Goal: Information Seeking & Learning: Learn about a topic

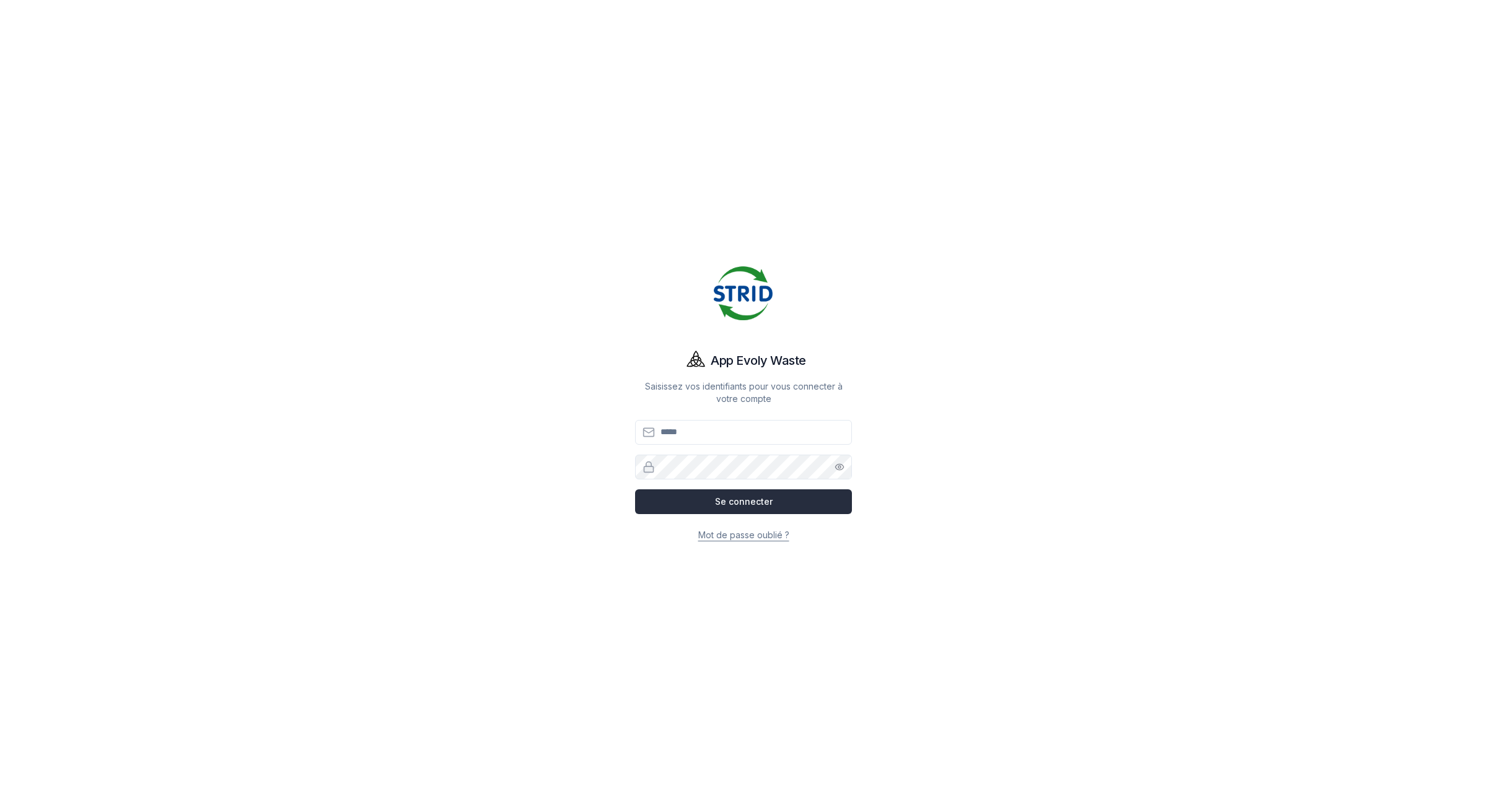
type input "**********"
click at [748, 494] on button "Se connecter" at bounding box center [744, 502] width 217 height 24
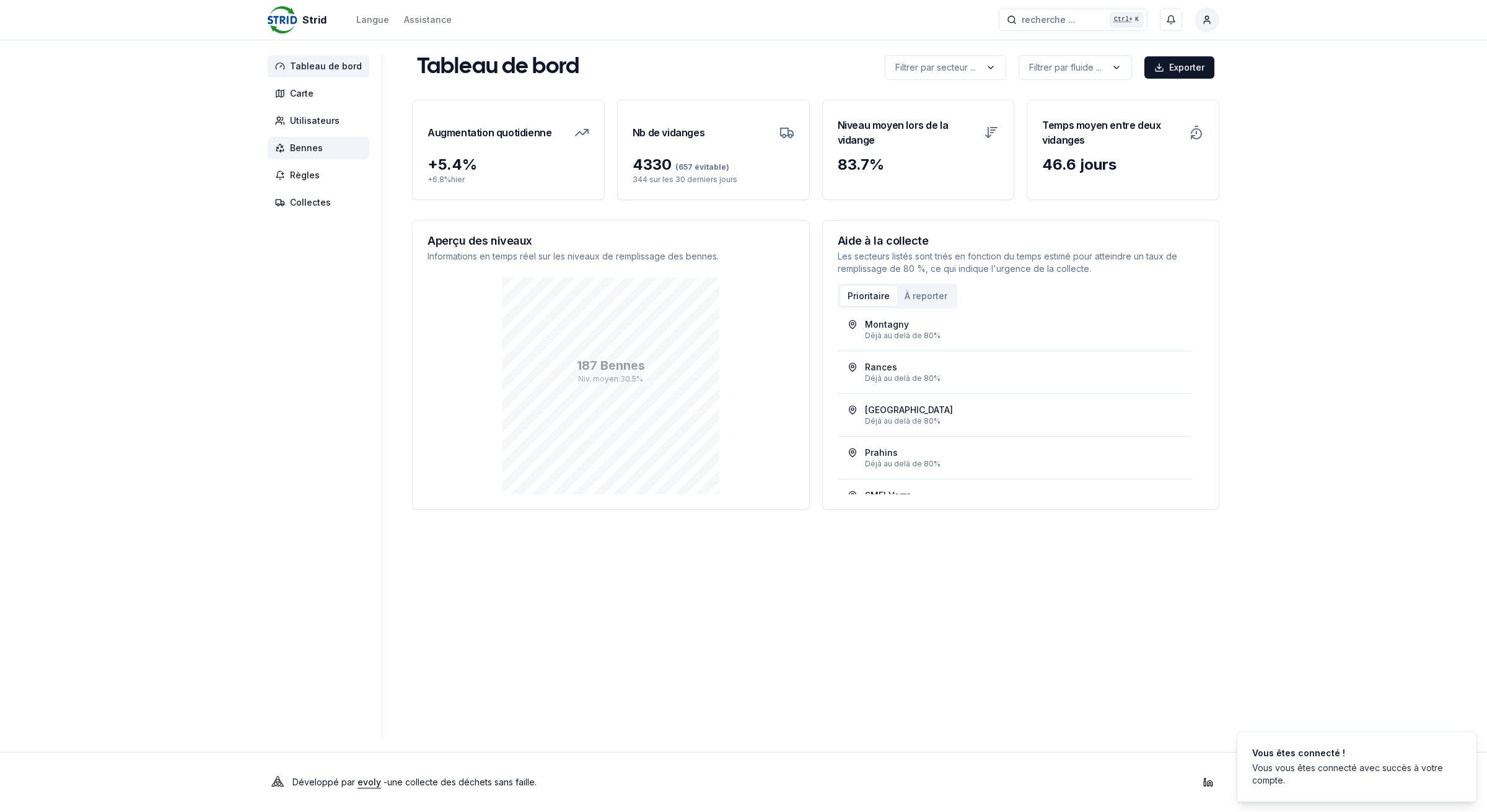
click at [307, 143] on span "Bennes" at bounding box center [306, 148] width 33 height 12
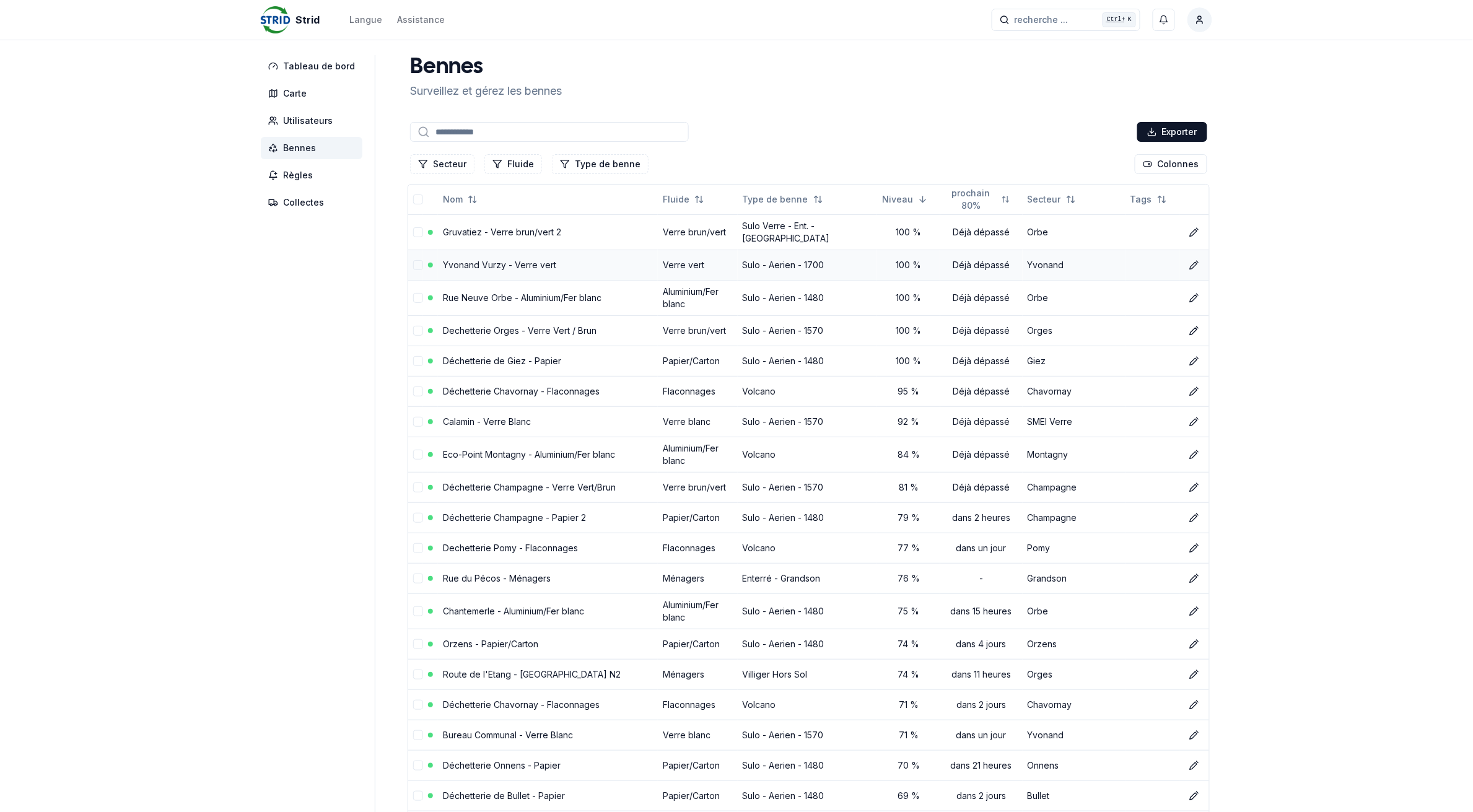
click at [497, 259] on link "Yvonand Vurzy - Verre vert" at bounding box center [499, 265] width 114 height 11
click at [518, 165] on button "Fluide" at bounding box center [513, 164] width 58 height 20
click at [494, 213] on div "Suggestions" at bounding box center [492, 217] width 10 height 10
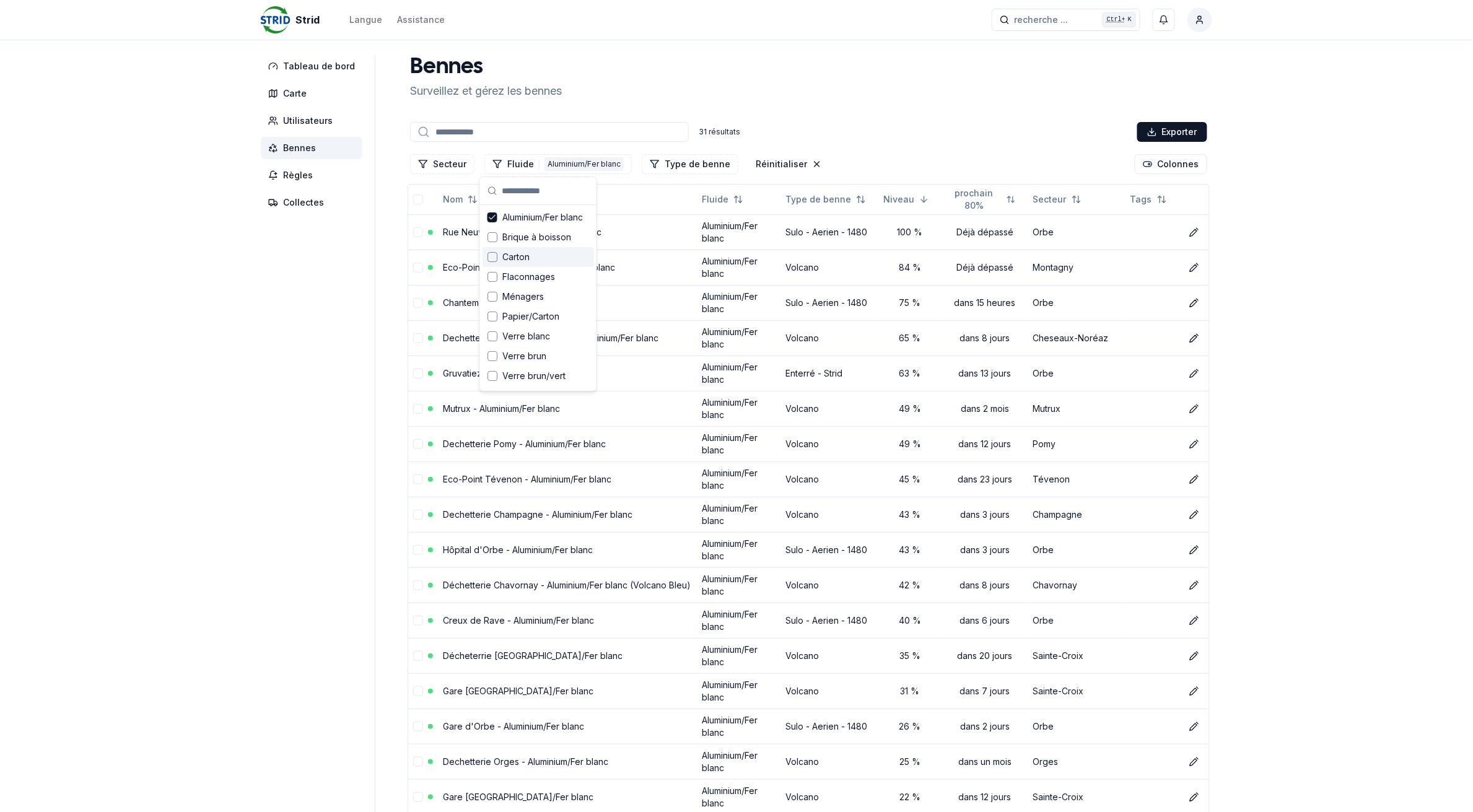
click at [493, 260] on div "Suggestions" at bounding box center [492, 257] width 10 height 10
click at [490, 283] on div "Flaconnages" at bounding box center [538, 277] width 111 height 20
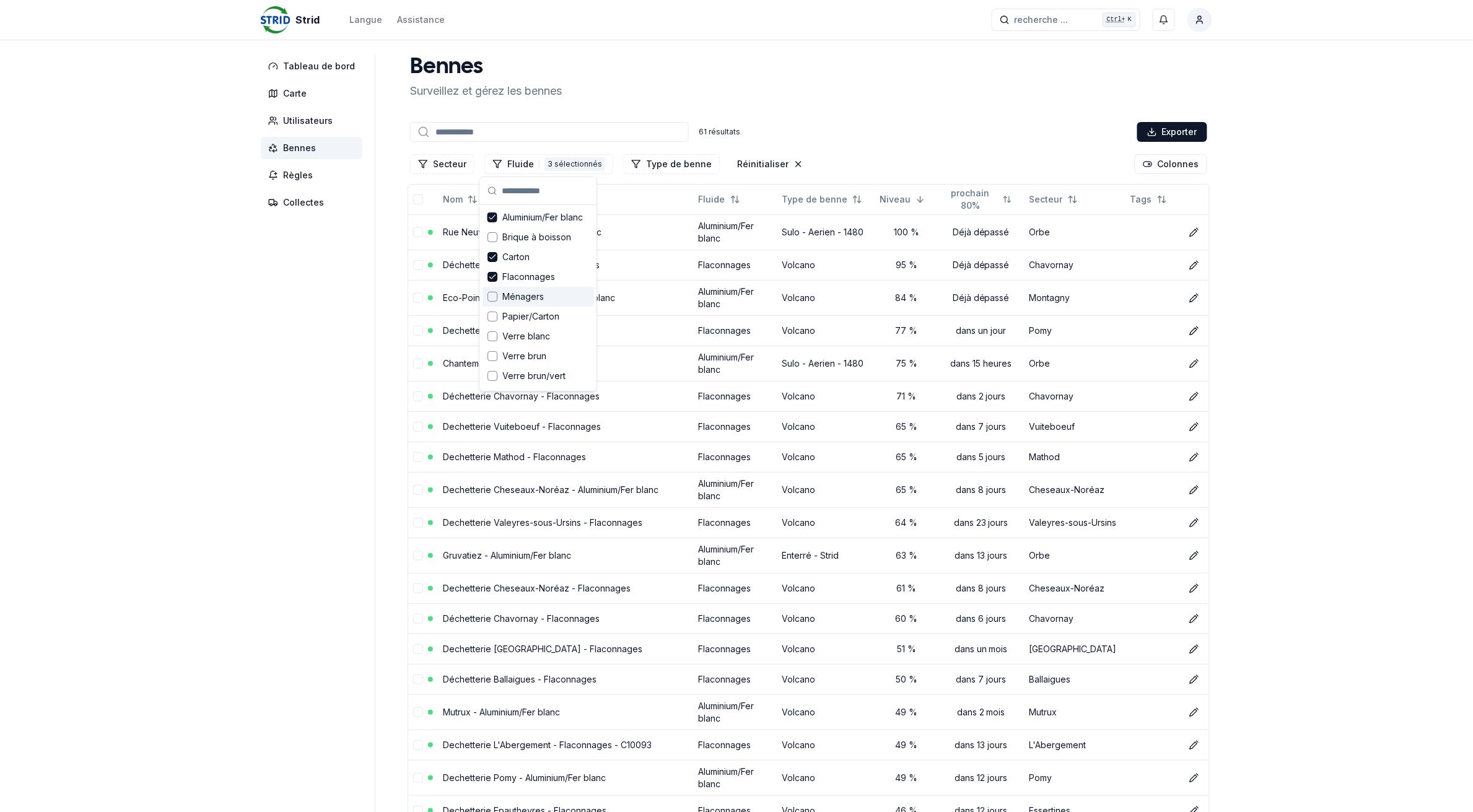
drag, startPoint x: 490, startPoint y: 299, endPoint x: 491, endPoint y: 314, distance: 15.0
click at [490, 301] on div "Suggestions" at bounding box center [492, 297] width 10 height 10
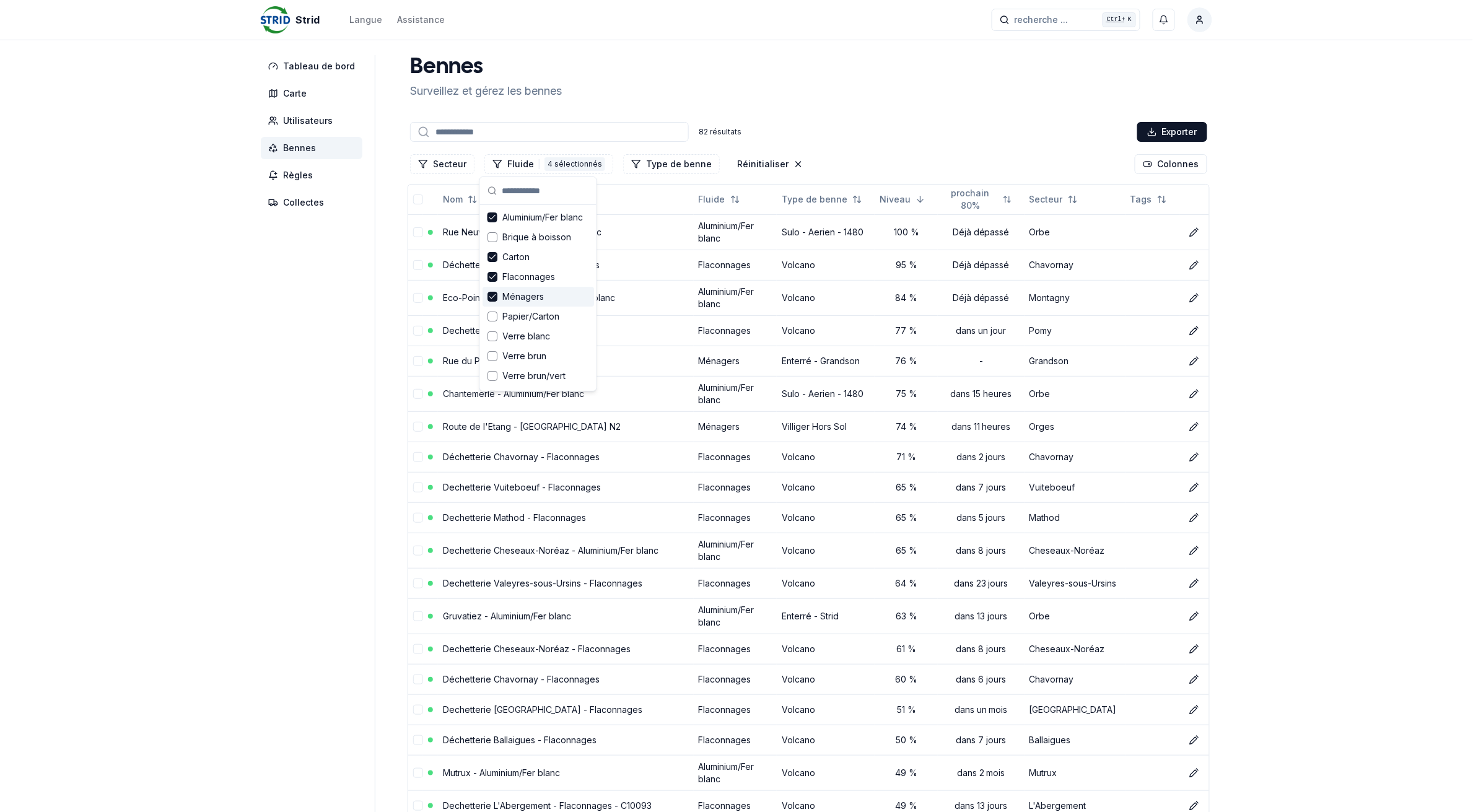
click at [490, 299] on icon "Suggestions" at bounding box center [492, 297] width 8 height 10
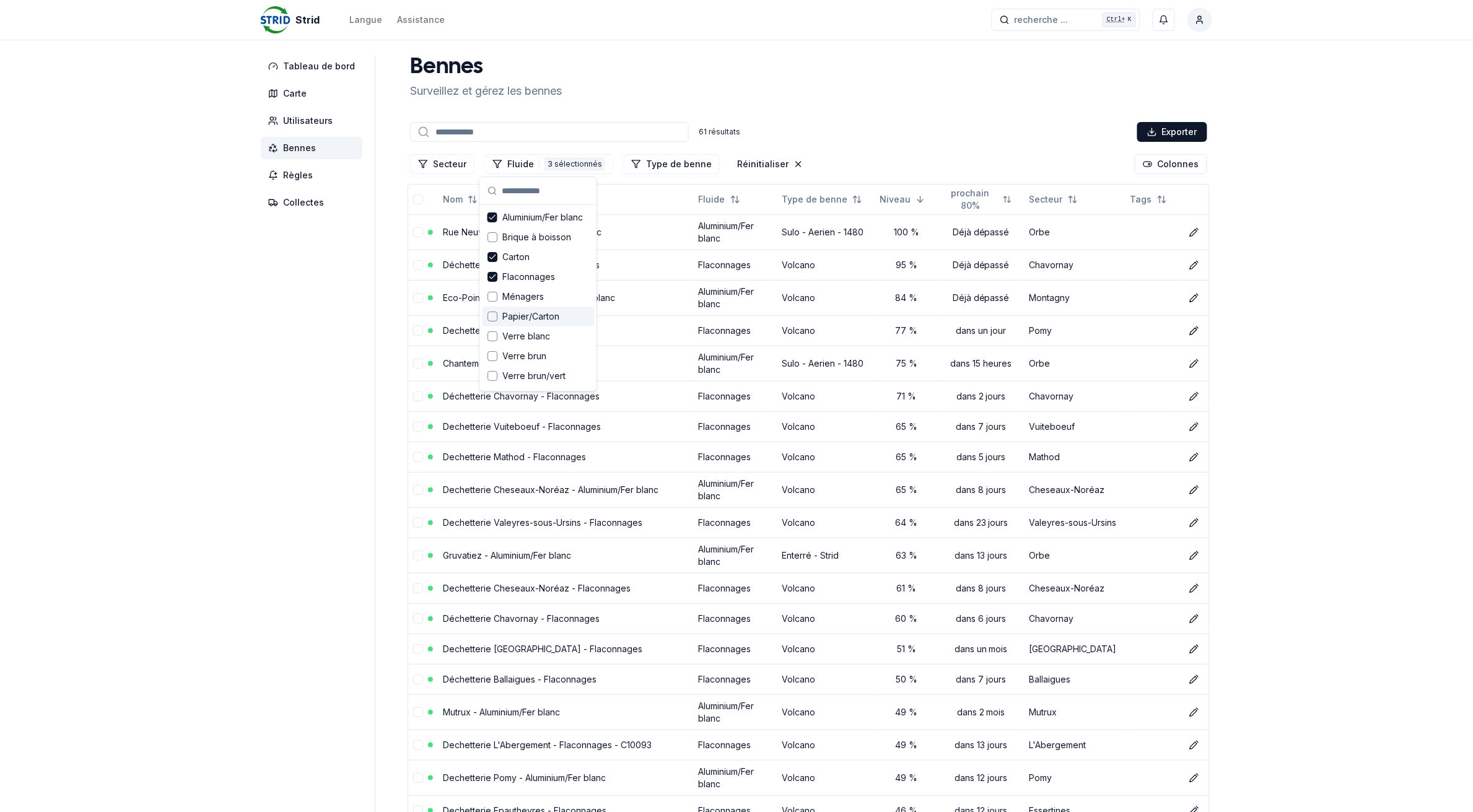
click at [490, 315] on div "Suggestions" at bounding box center [492, 316] width 10 height 10
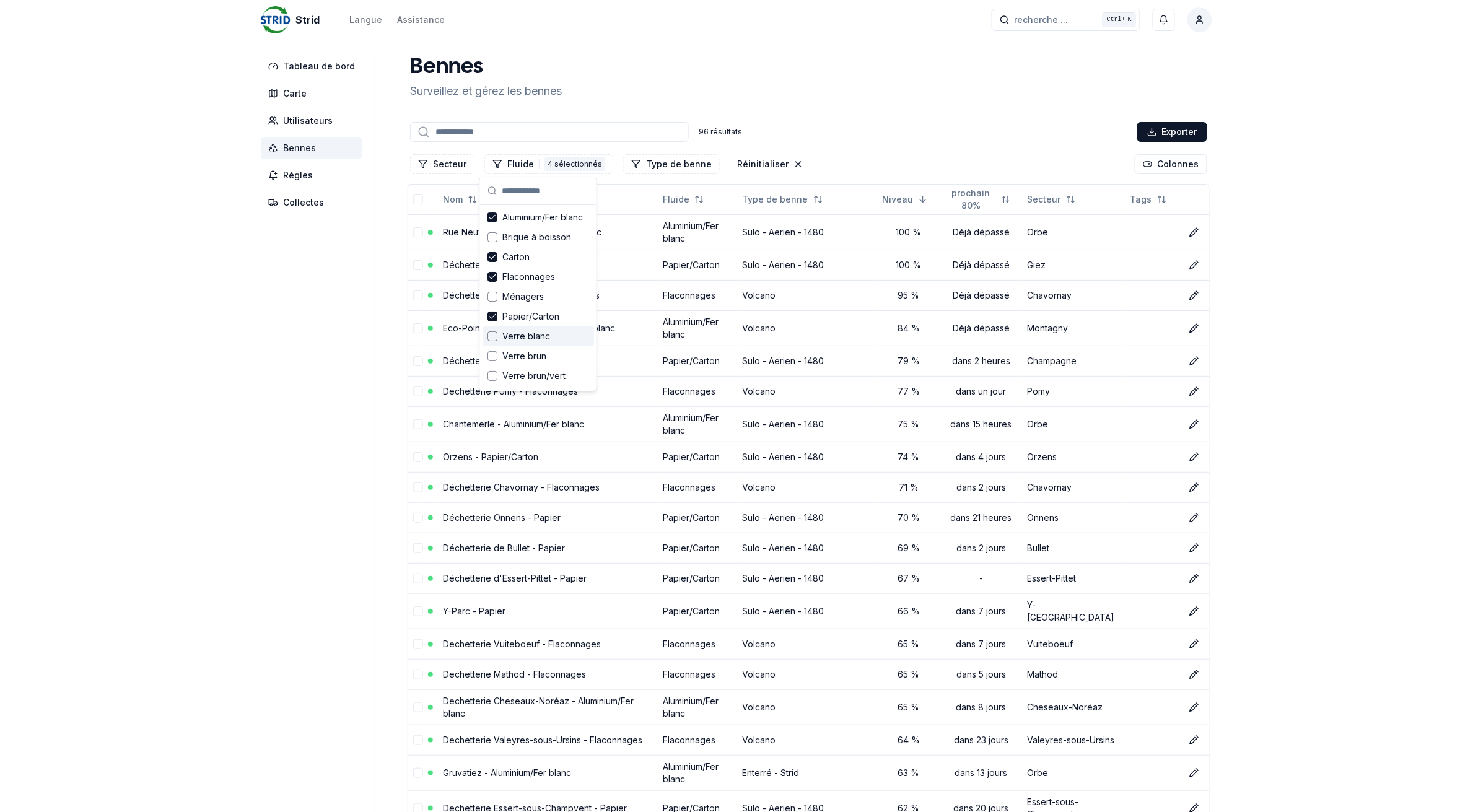
click at [494, 332] on div "Suggestions" at bounding box center [492, 336] width 10 height 10
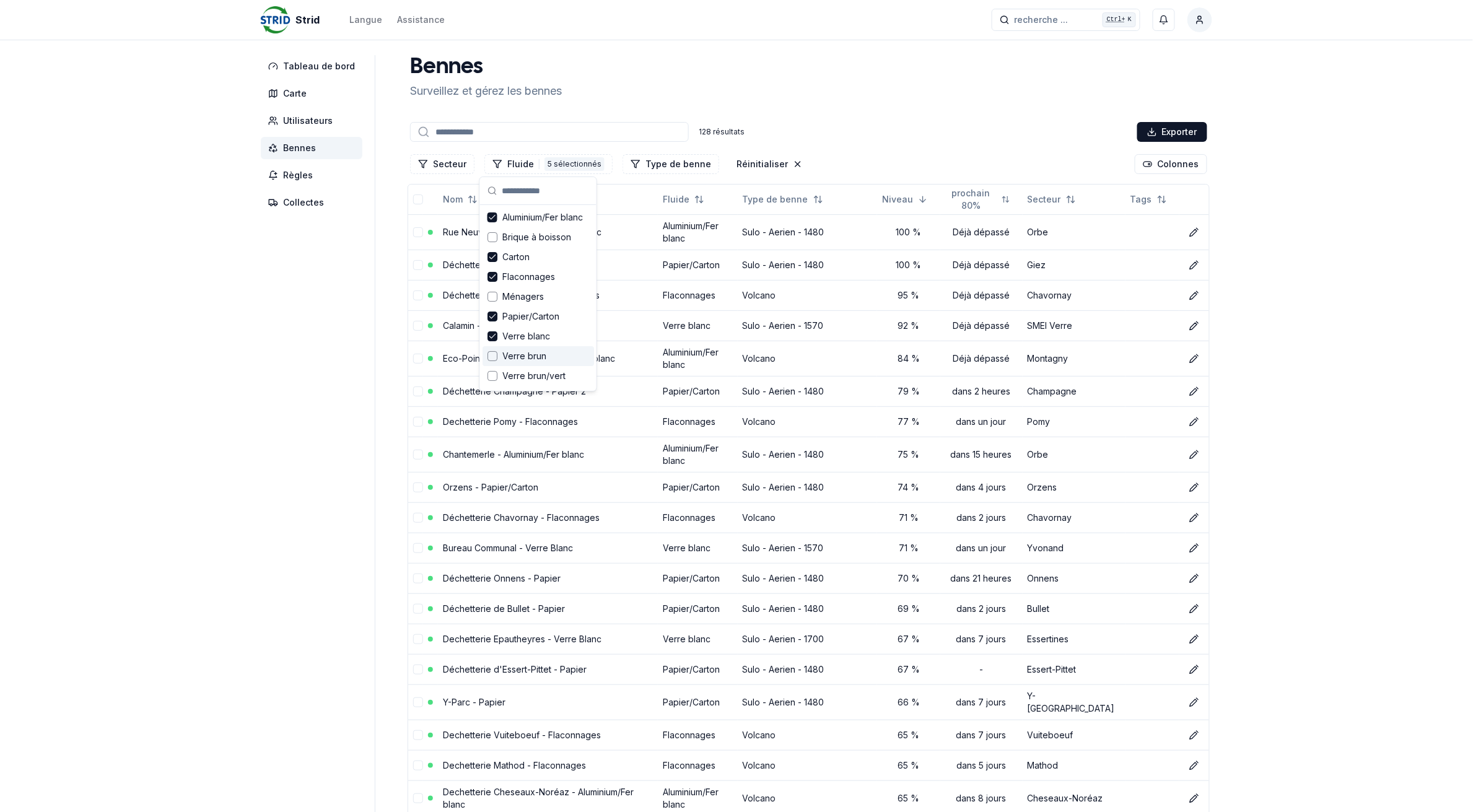
click at [496, 355] on div "Suggestions" at bounding box center [492, 356] width 10 height 10
click at [493, 375] on div "Suggestions" at bounding box center [492, 376] width 10 height 10
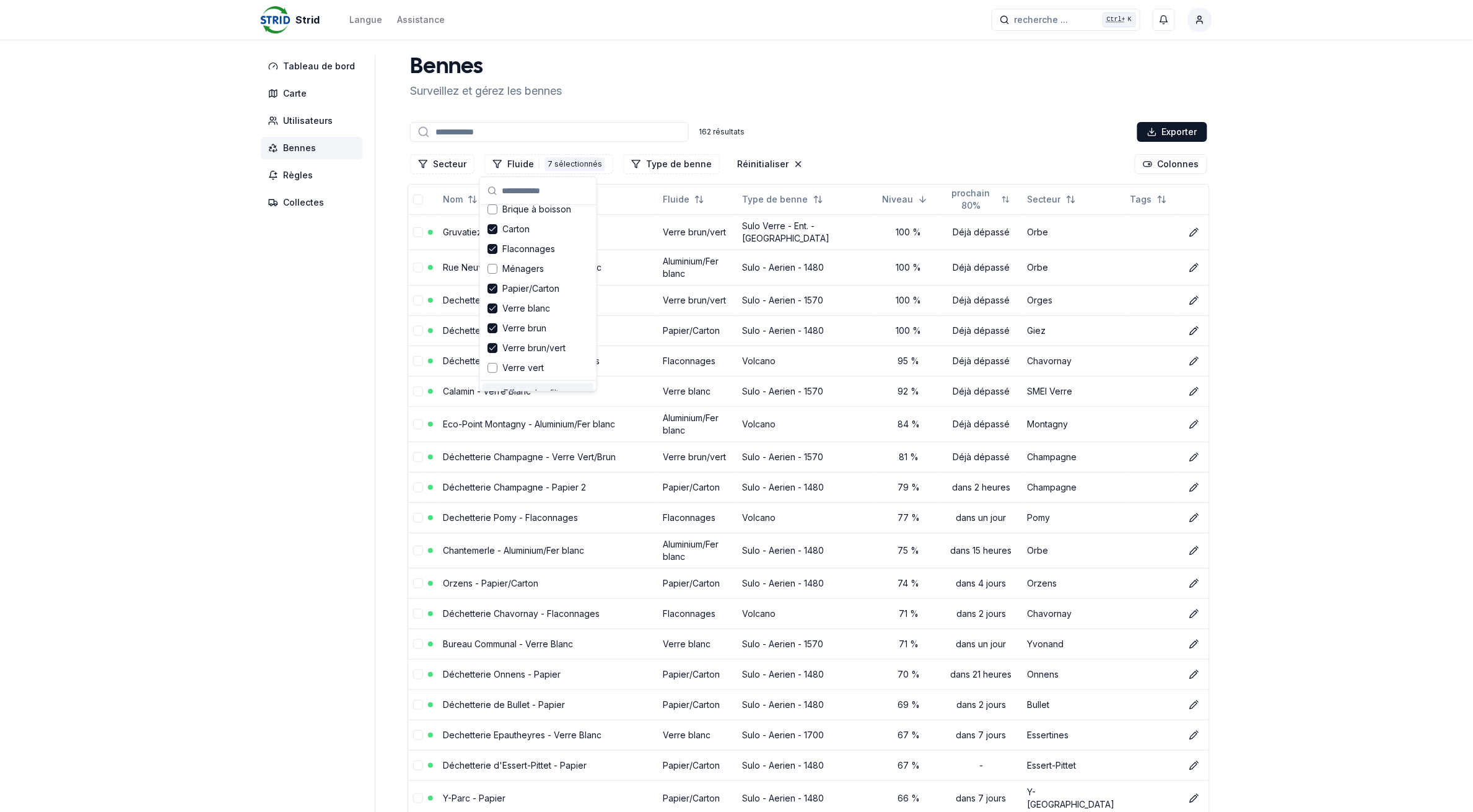
scroll to position [42, 0]
click at [518, 353] on span "Verre vert" at bounding box center [523, 354] width 41 height 12
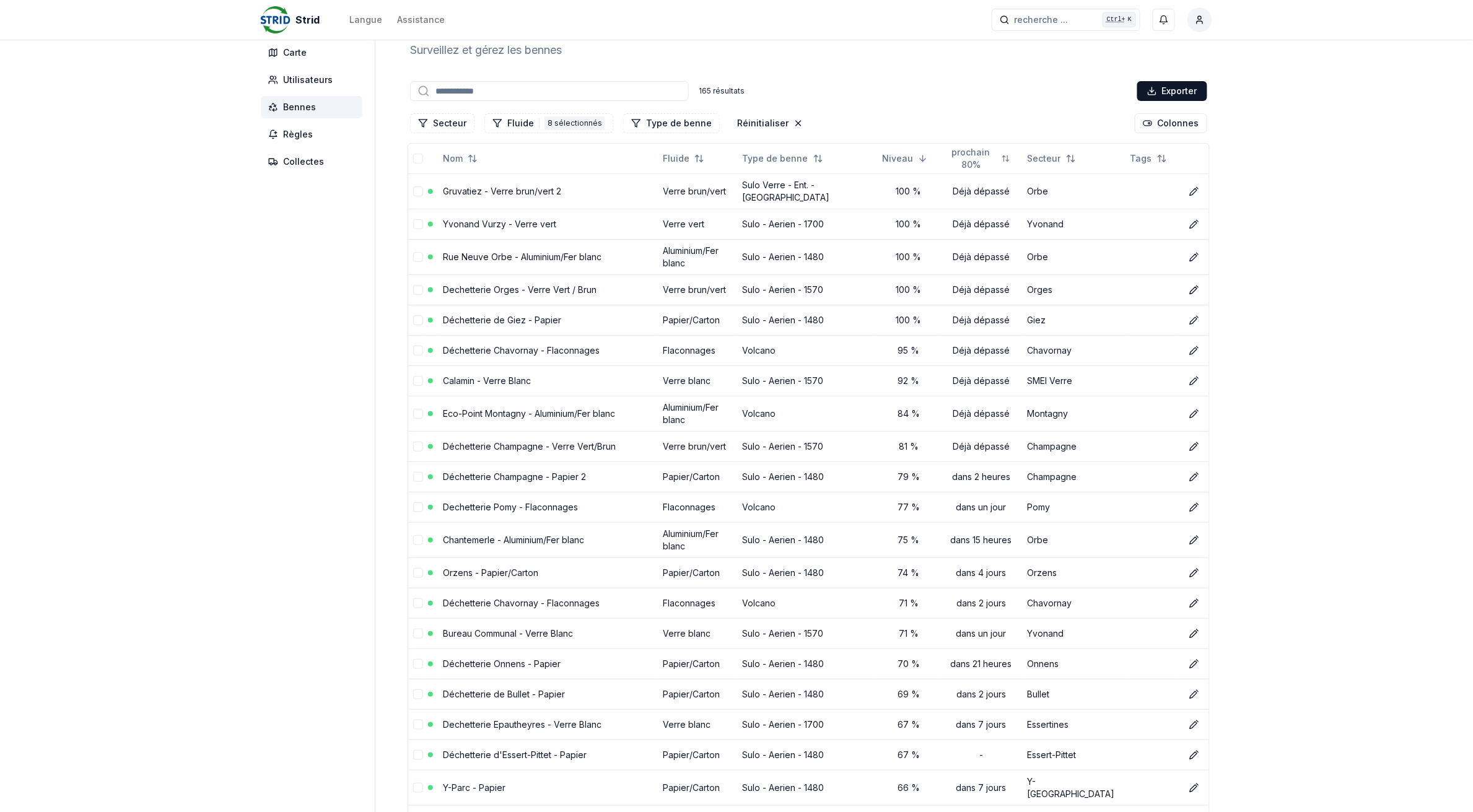
scroll to position [0, 0]
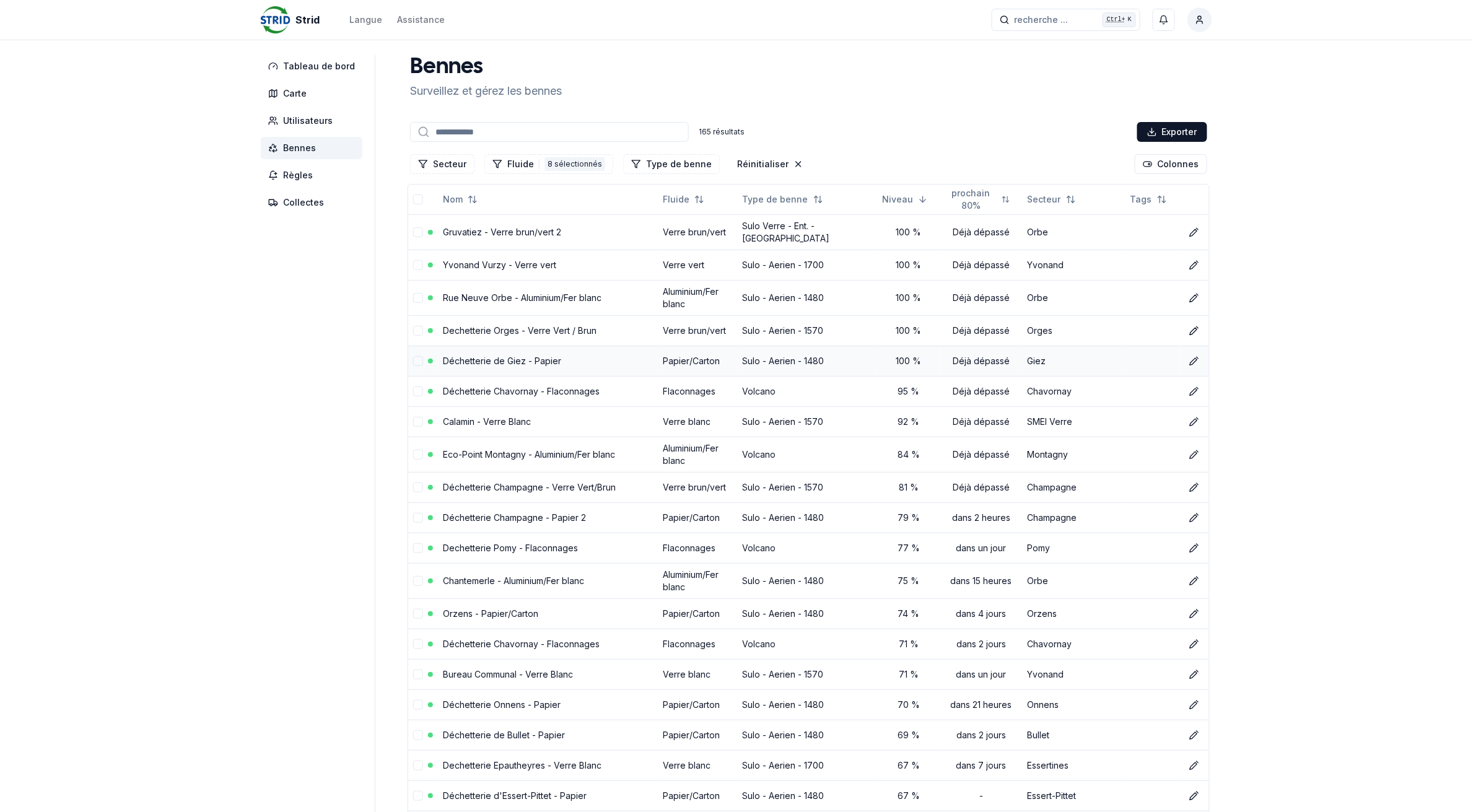
click at [460, 358] on link "Déchetterie de Giez - Papier" at bounding box center [502, 361] width 118 height 11
click at [467, 293] on link "Rue Neuve Orbe - Aluminium/Fer blanc" at bounding box center [522, 297] width 159 height 11
click at [475, 236] on td "Gruvatiez - Verre brun/vert 2" at bounding box center [547, 232] width 220 height 35
click at [475, 229] on link "Gruvatiez - Verre brun/vert 2" at bounding box center [502, 232] width 118 height 11
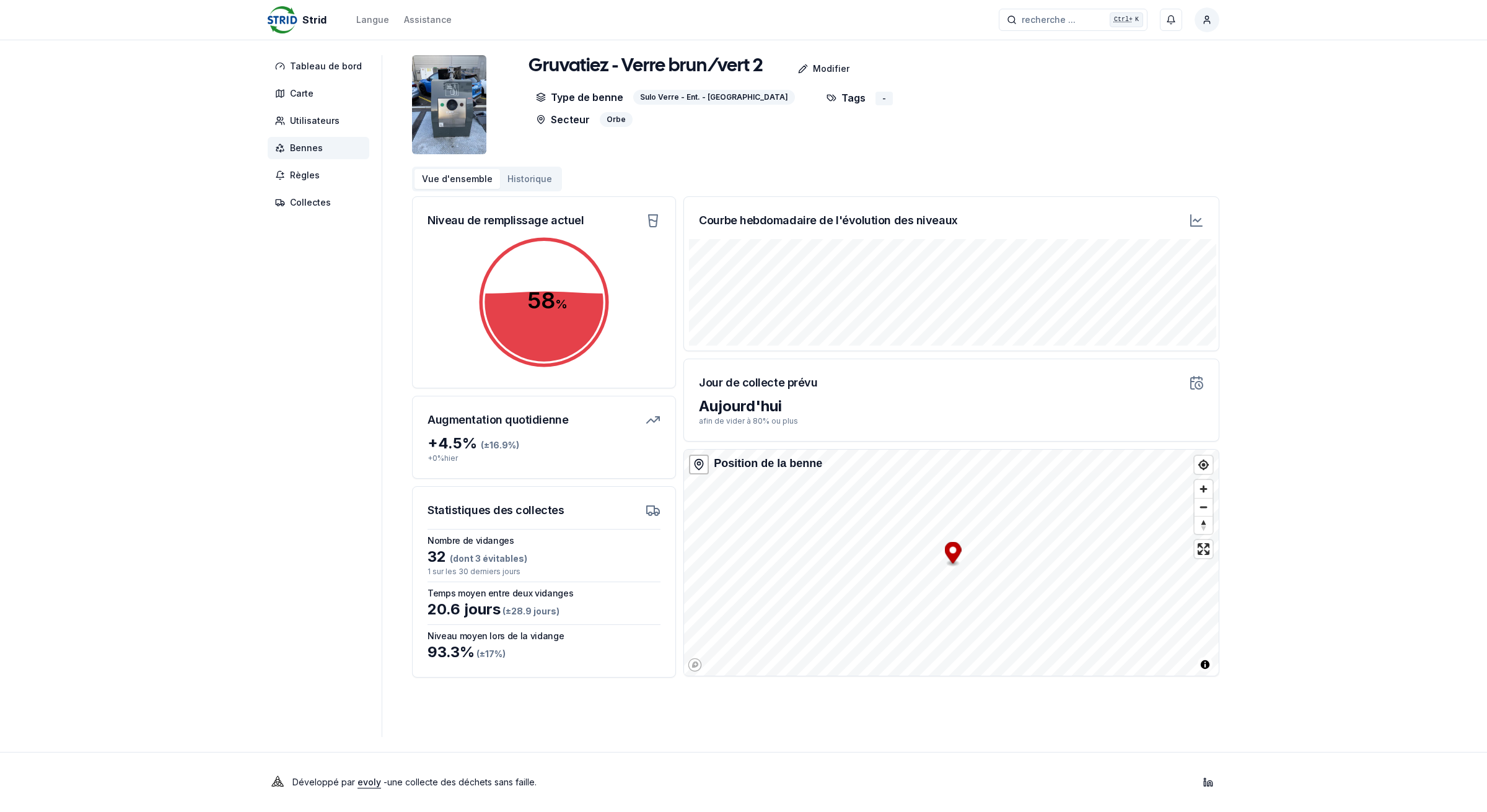
click at [519, 187] on button "Historique" at bounding box center [530, 179] width 59 height 20
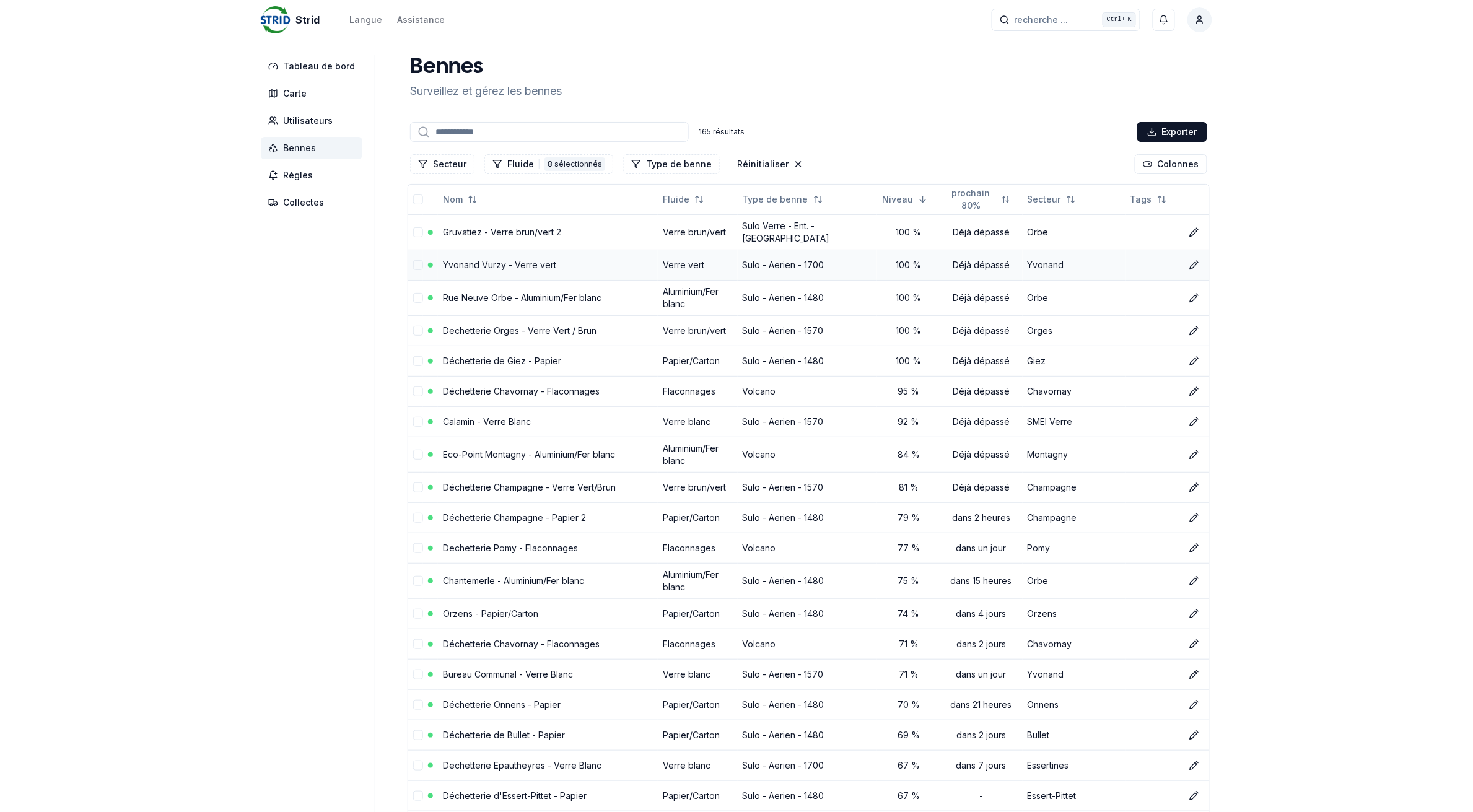
click at [524, 260] on link "Yvonand Vurzy - Verre vert" at bounding box center [499, 265] width 114 height 11
click at [509, 319] on td "Dechetterie Orges - Verre Vert / Brun" at bounding box center [547, 331] width 220 height 30
click at [509, 329] on link "Dechetterie Orges - Verre Vert / Brun" at bounding box center [519, 331] width 153 height 11
click at [513, 326] on link "Dechetterie Orges - Verre Vert / Brun" at bounding box center [519, 331] width 153 height 11
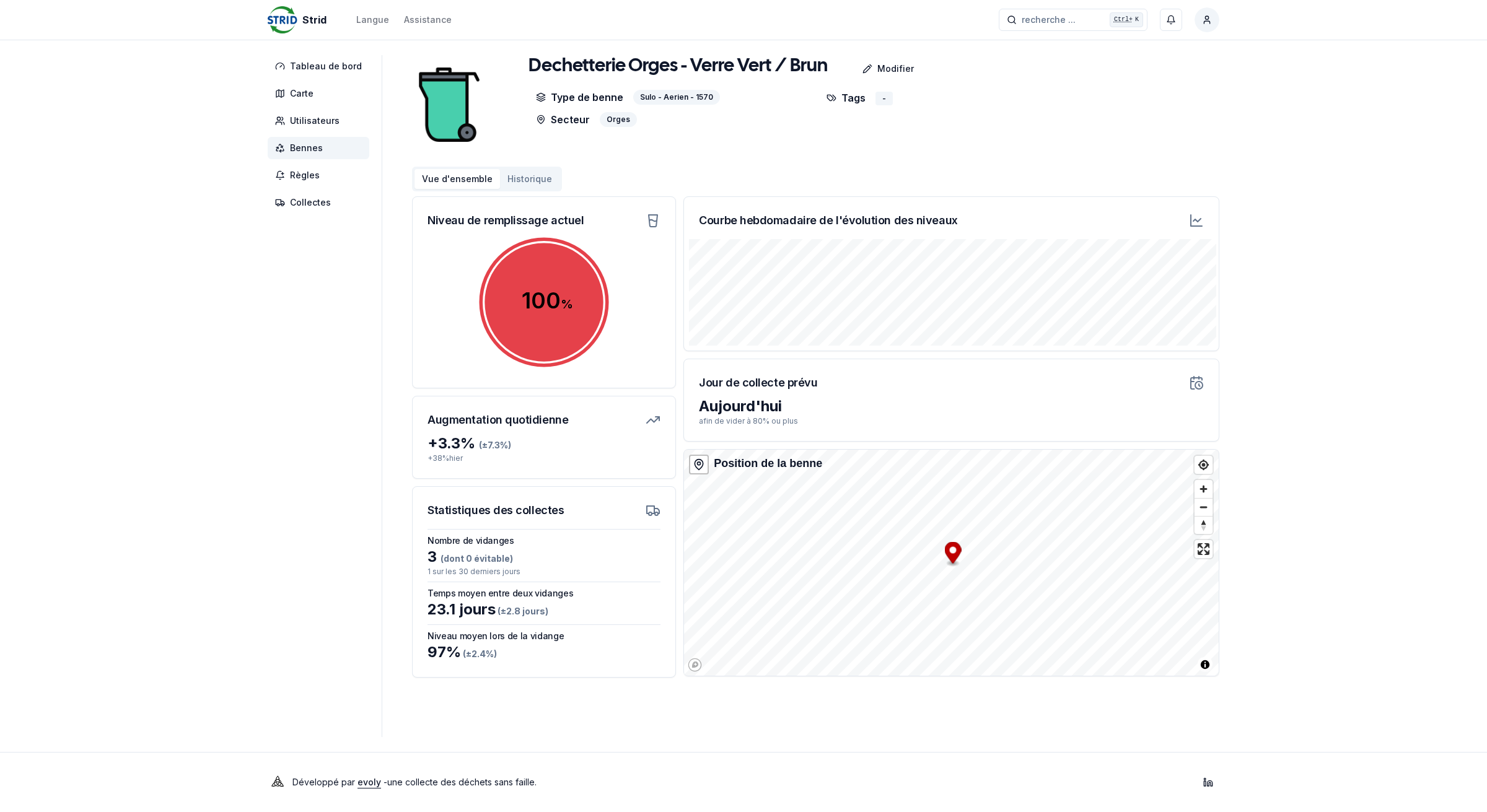
click at [304, 143] on span "Bennes" at bounding box center [306, 148] width 33 height 12
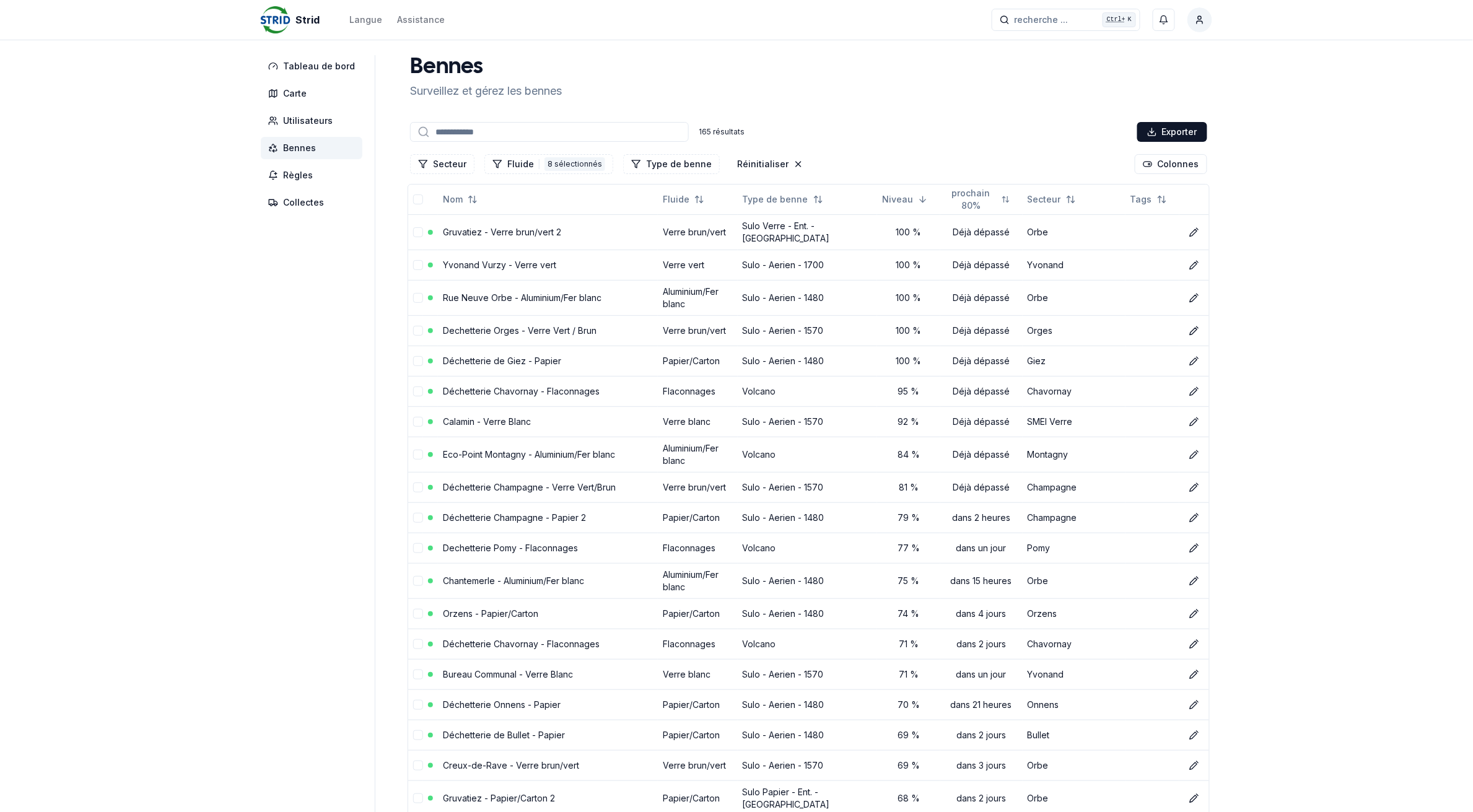
click at [480, 131] on input at bounding box center [550, 132] width 279 height 20
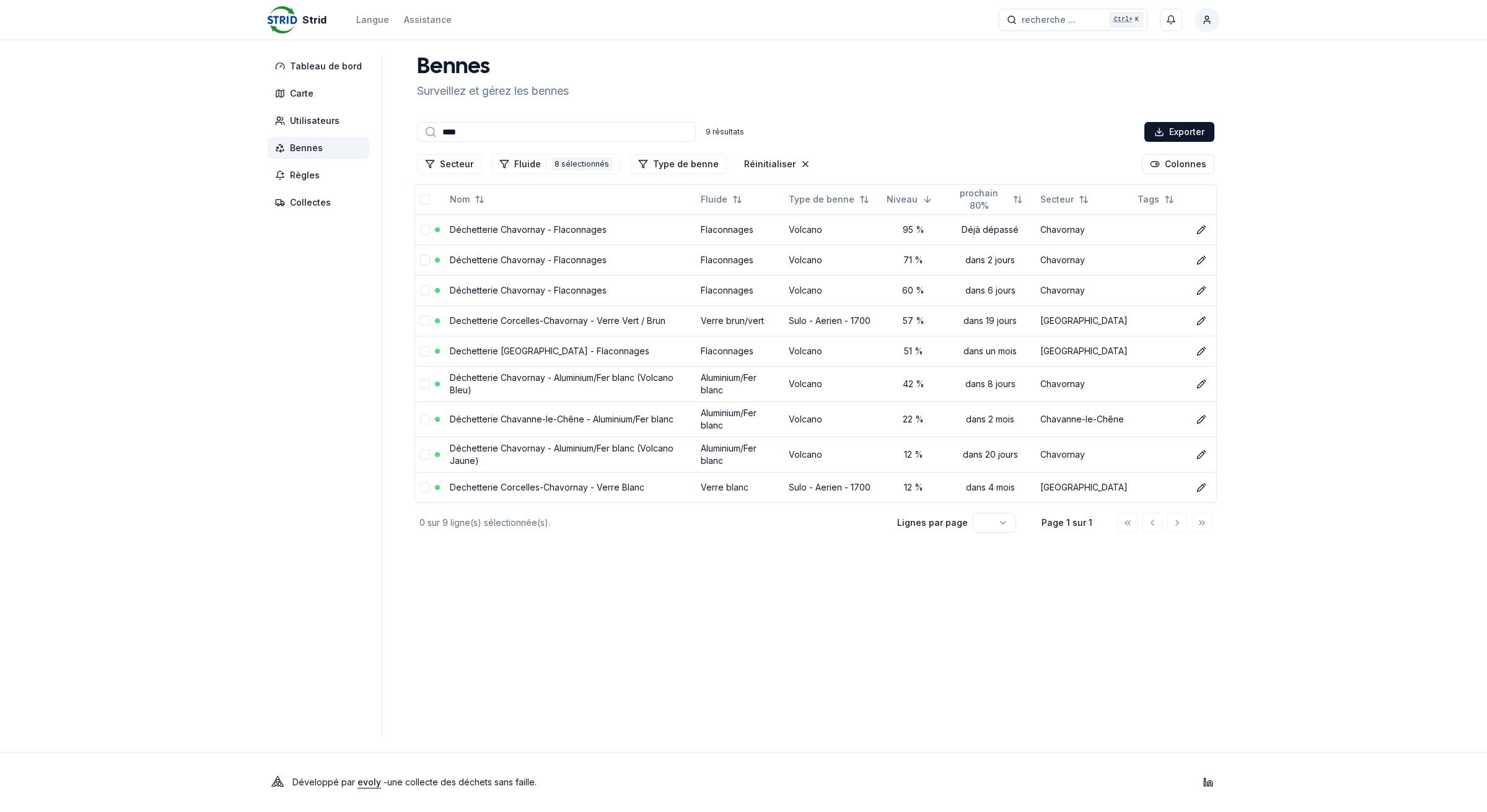
type input "****"
click at [1206, 25] on html "Strid Langue Assistance recherche ... recherche ... Ctrl+ K [PERSON_NAME] Table…" at bounding box center [744, 406] width 1487 height 812
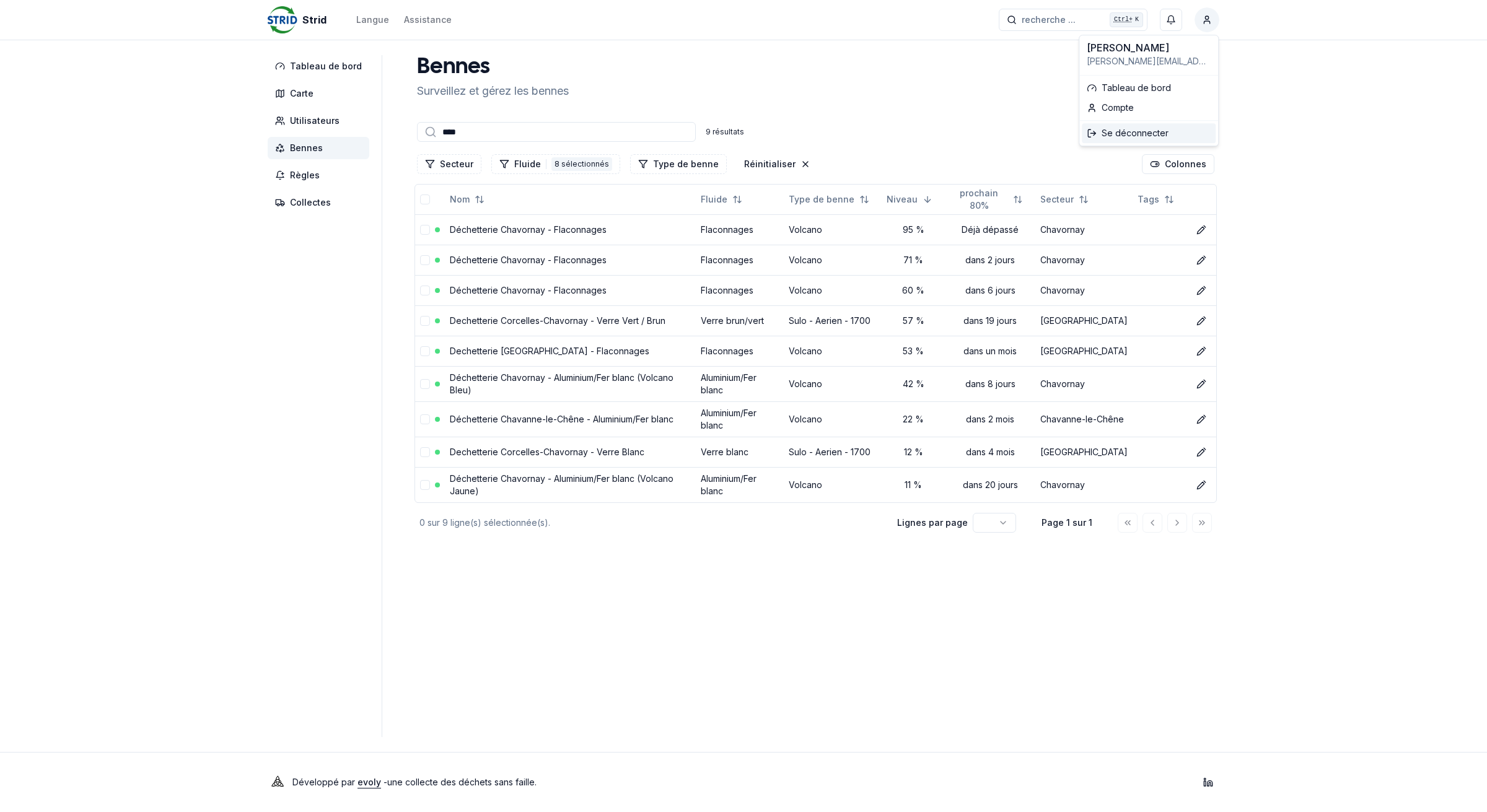
click at [1126, 133] on div "Se déconnecter" at bounding box center [1148, 133] width 133 height 20
